Goal: Find specific page/section: Find specific page/section

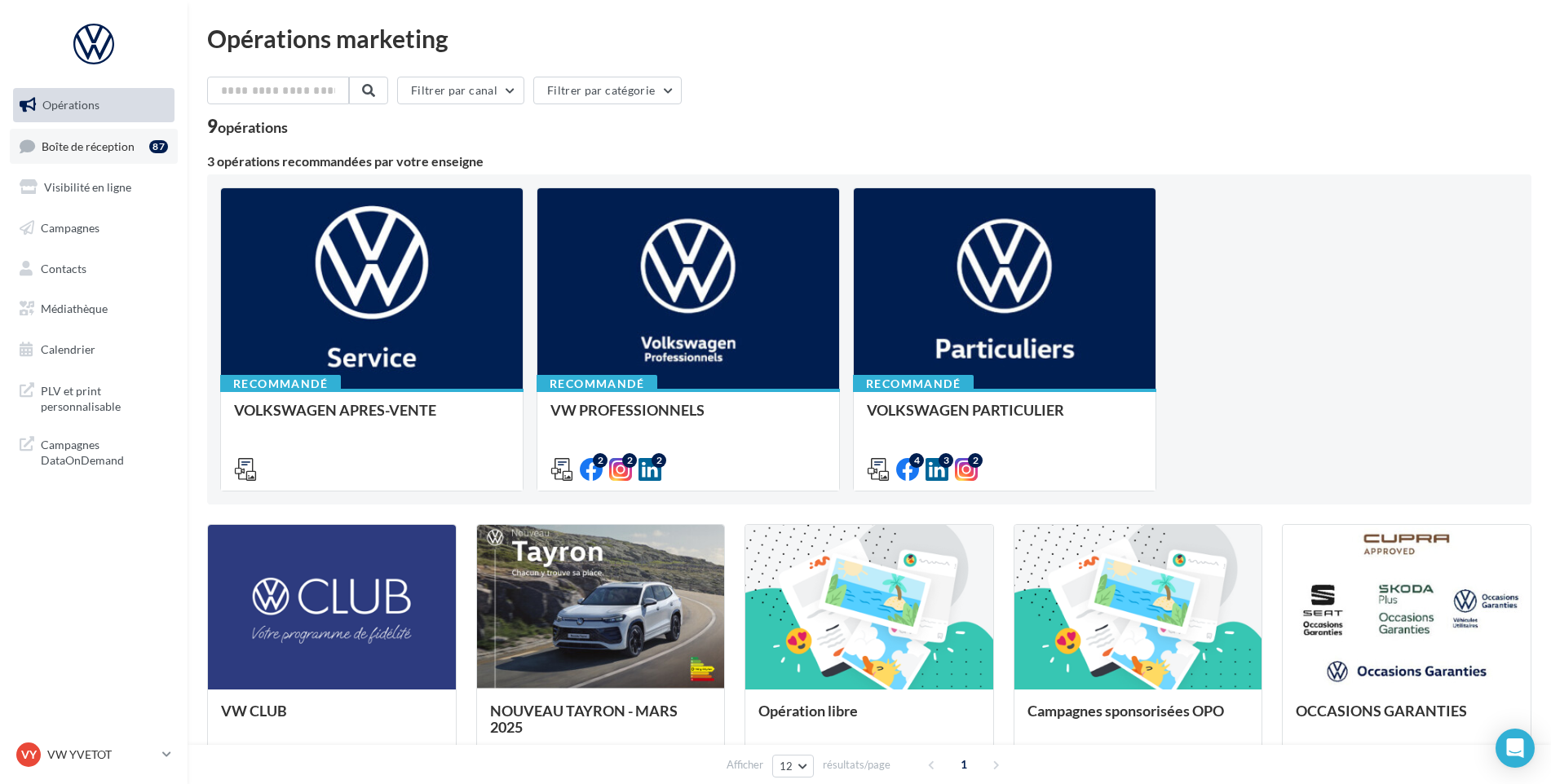
click at [44, 158] on link "Boîte de réception 87" at bounding box center [94, 146] width 168 height 35
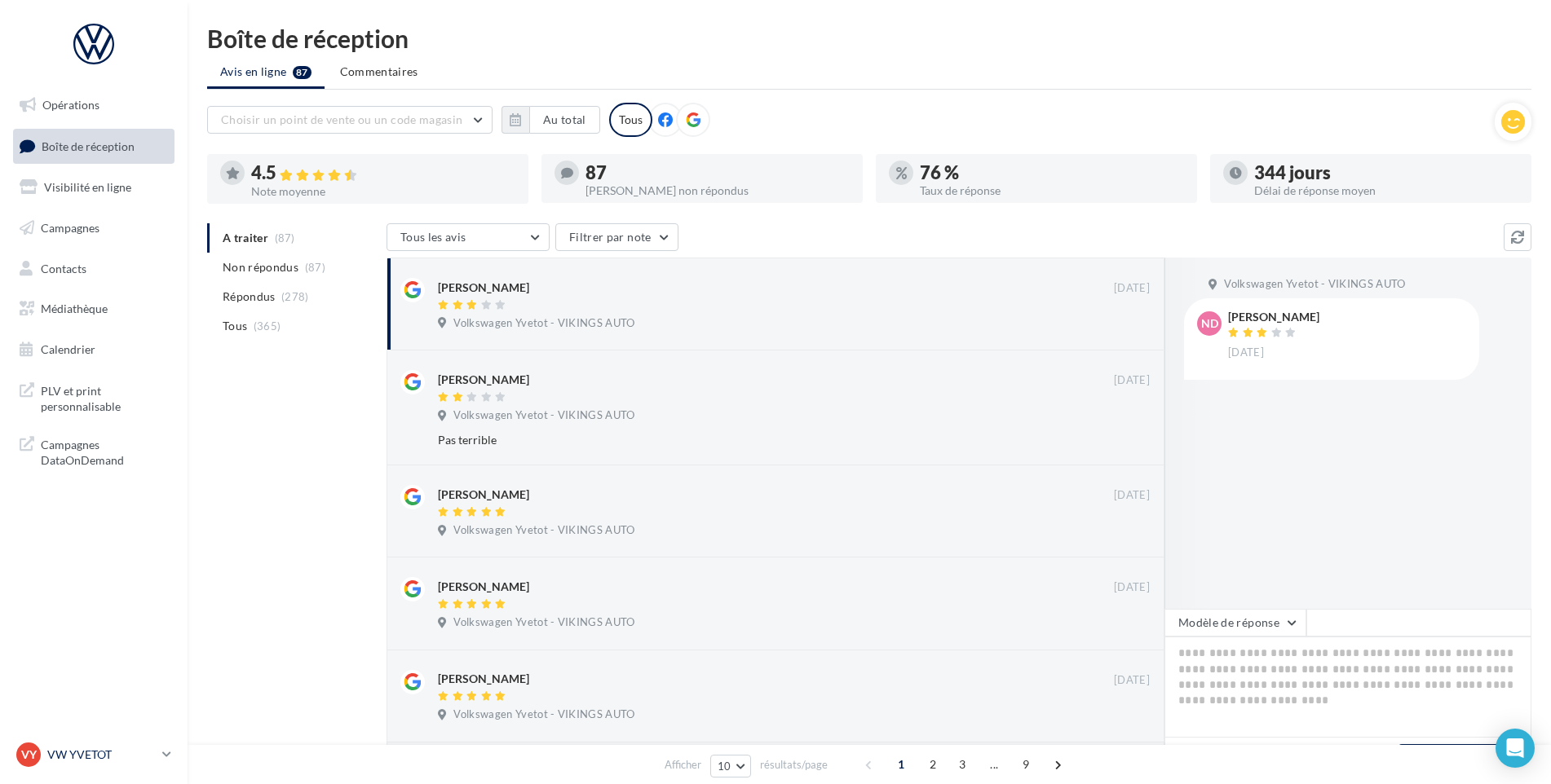
click at [87, 750] on p "VW YVETOT" at bounding box center [102, 754] width 109 height 16
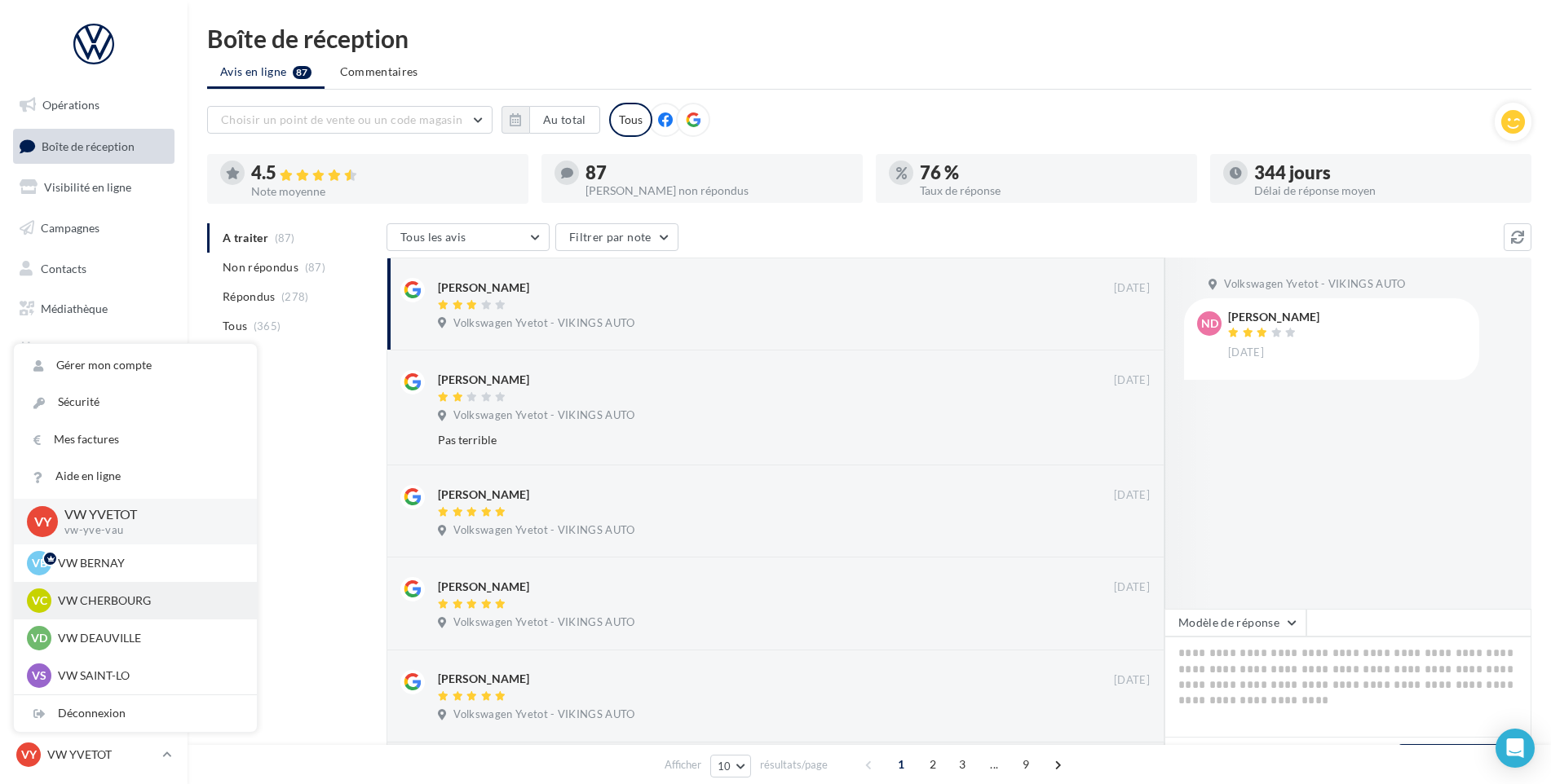
click at [131, 600] on p "VW CHERBOURG" at bounding box center [147, 601] width 179 height 16
